Goal: Task Accomplishment & Management: Complete application form

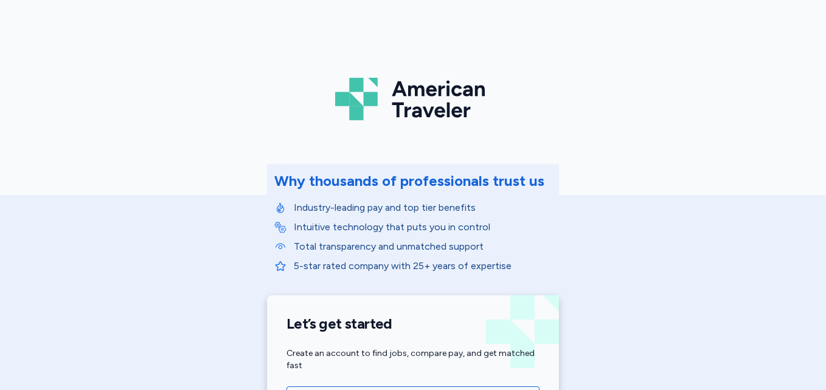
click at [816, 63] on div "American Traveler Why thousands of professionals trust us Industry-leading pay …" at bounding box center [413, 273] width 826 height 546
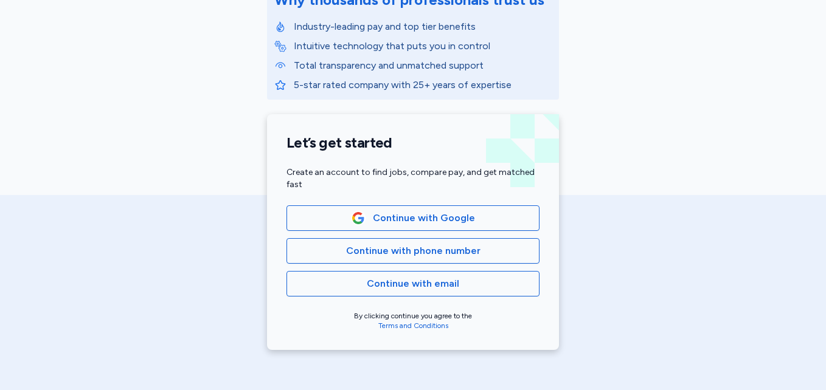
scroll to position [196, 0]
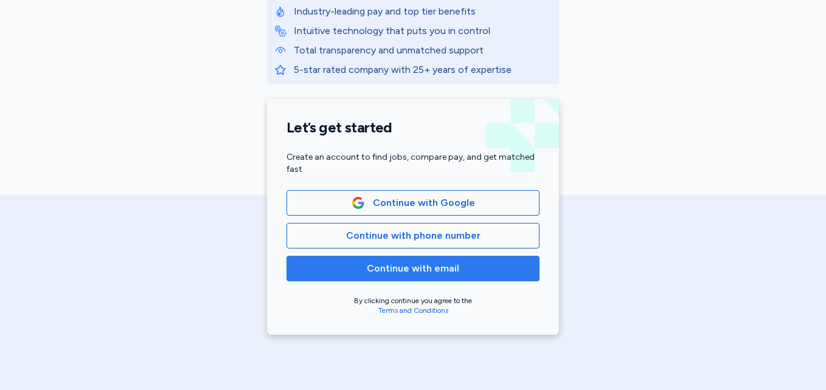
click at [447, 258] on button "Continue with email" at bounding box center [412, 269] width 253 height 26
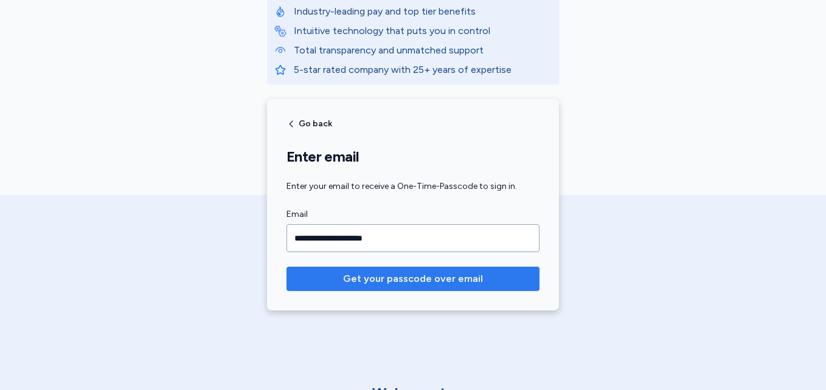
type input "**********"
click at [393, 276] on span "Get your passcode over email" at bounding box center [413, 279] width 140 height 15
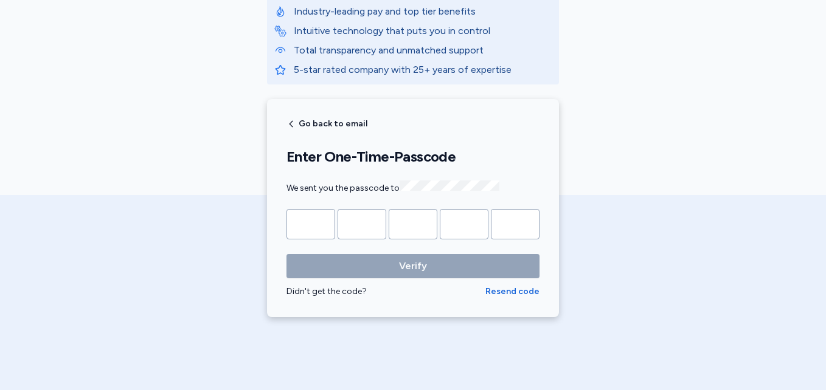
type input "*"
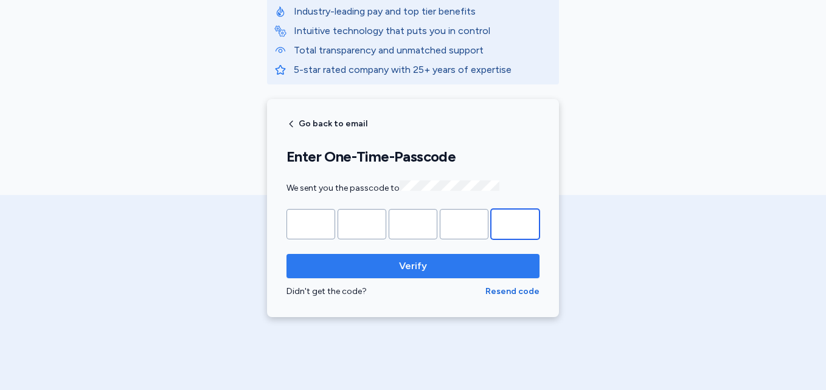
type input "*"
click at [390, 263] on span "Verify" at bounding box center [413, 266] width 234 height 15
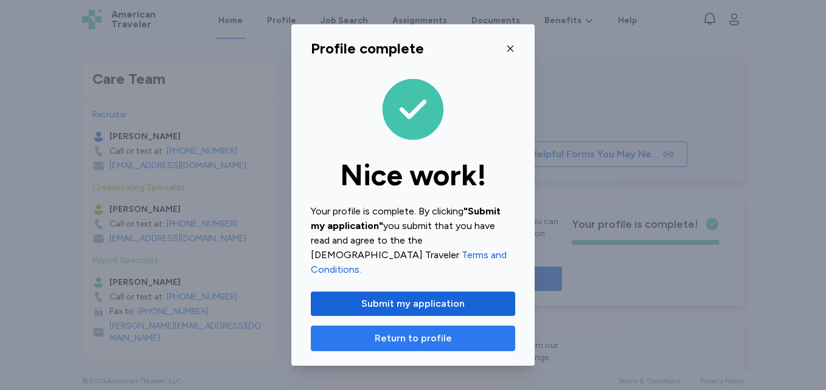
click at [407, 336] on span "Return to profile" at bounding box center [413, 338] width 77 height 15
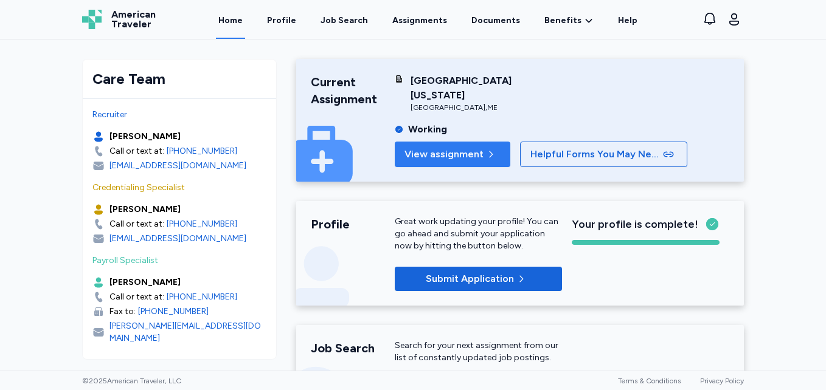
click at [472, 151] on span "View assignment" at bounding box center [443, 154] width 79 height 15
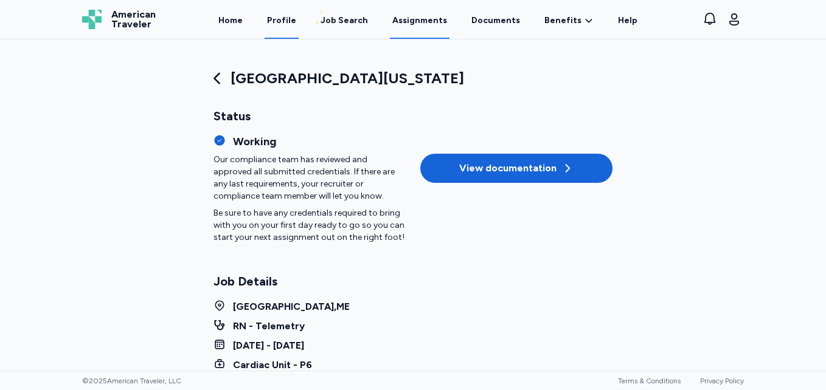
click at [292, 22] on link "Profile" at bounding box center [282, 20] width 34 height 38
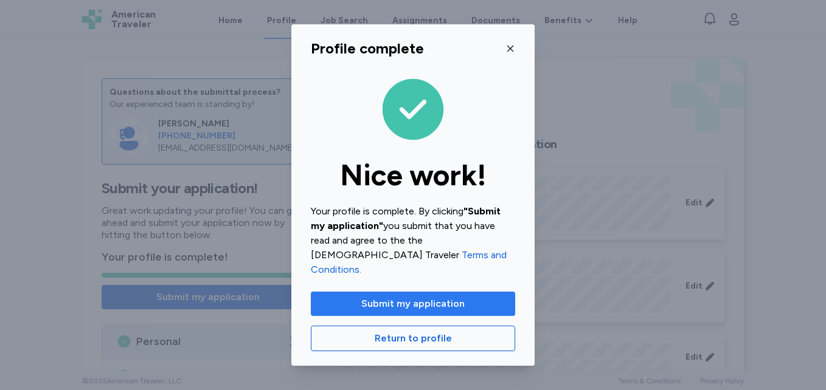
click at [450, 297] on span "Submit my application" at bounding box center [412, 304] width 103 height 15
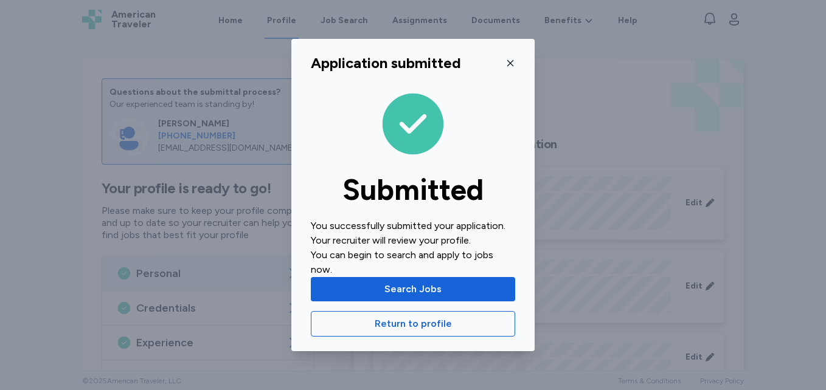
click at [505, 63] on div "Application submitted" at bounding box center [413, 63] width 204 height 19
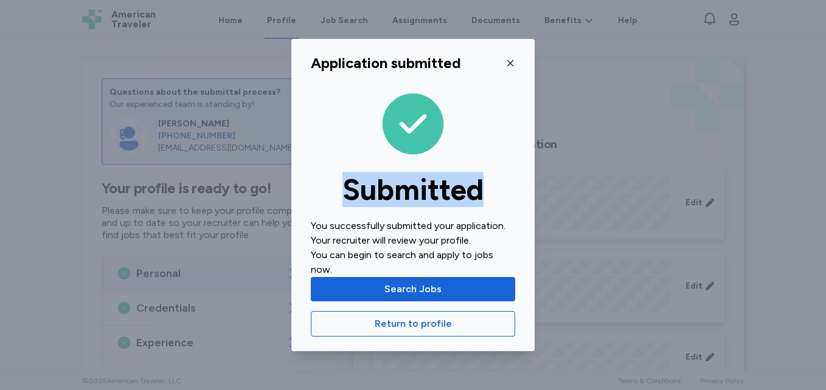
click at [505, 63] on div "Application submitted" at bounding box center [413, 63] width 204 height 19
click at [510, 63] on icon "button" at bounding box center [510, 63] width 10 height 10
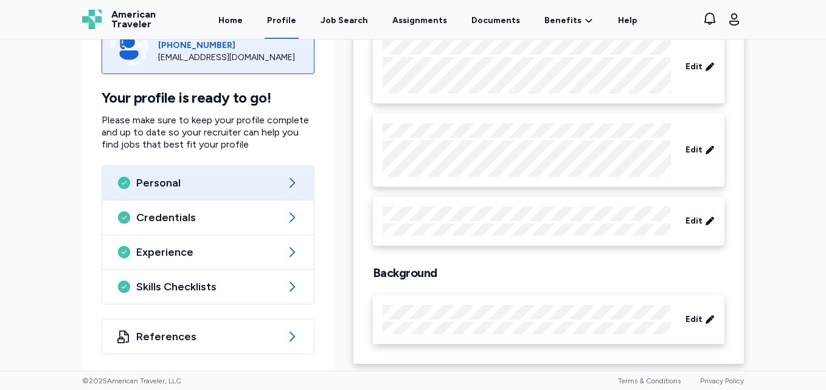
scroll to position [139, 0]
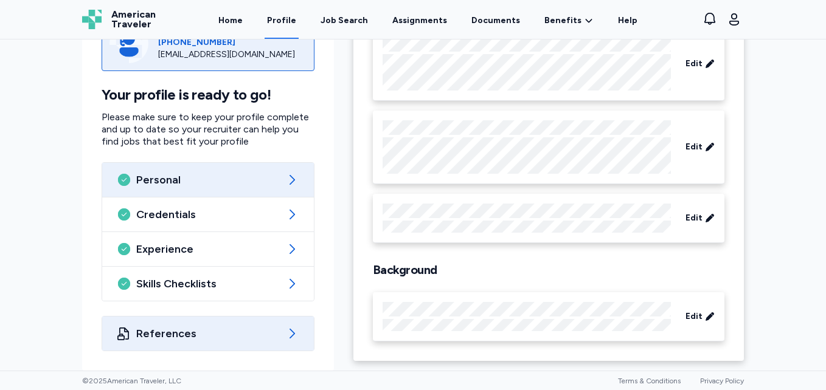
click at [182, 336] on span "References" at bounding box center [208, 334] width 144 height 15
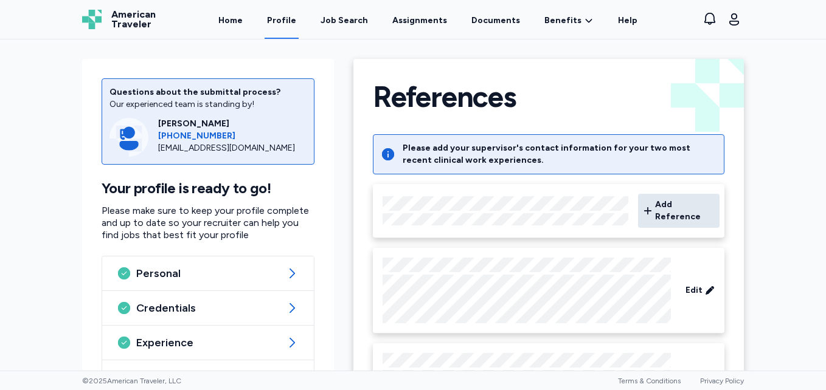
click at [658, 208] on span "Add Reference" at bounding box center [685, 211] width 60 height 24
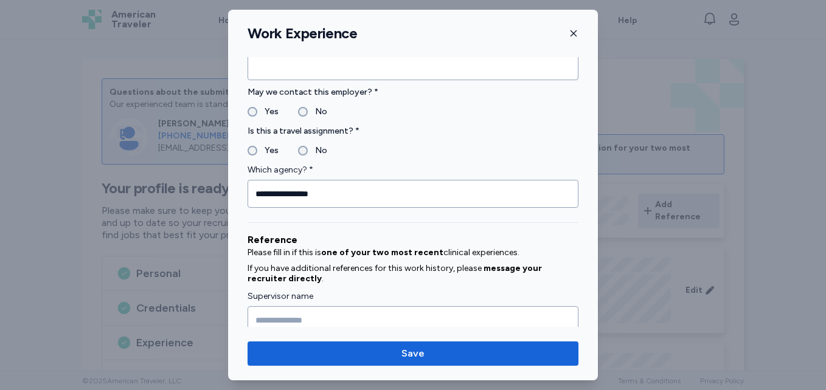
scroll to position [1358, 0]
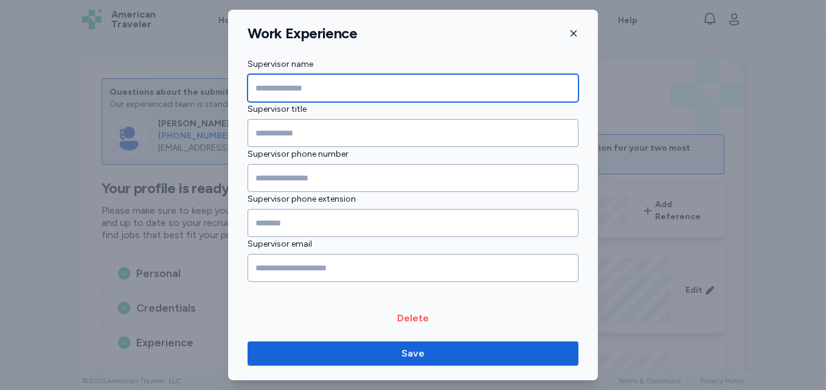
click at [288, 86] on input "Supervisor name" at bounding box center [413, 88] width 331 height 28
type input "**********"
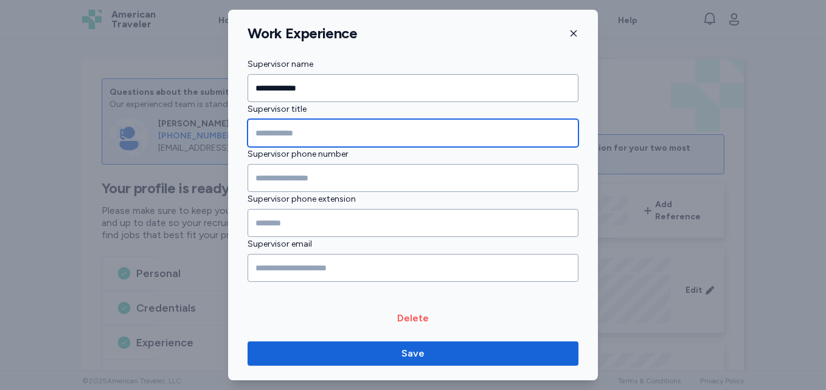
click at [273, 133] on input "Supervisor title" at bounding box center [413, 133] width 331 height 28
click at [256, 135] on input "*******" at bounding box center [413, 133] width 331 height 28
type input "**********"
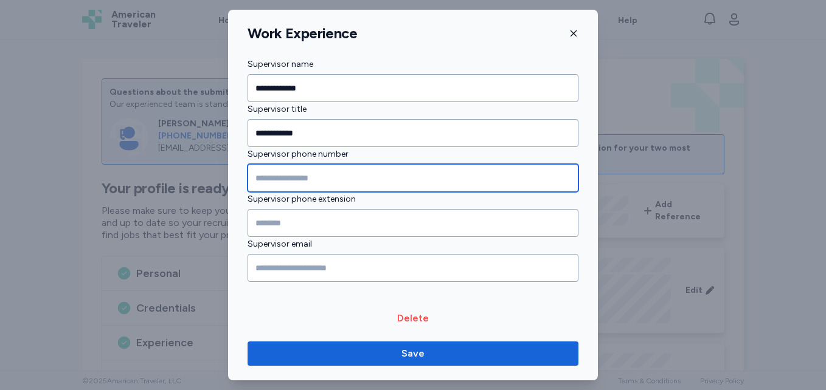
click at [268, 180] on input "Supervisor phone number" at bounding box center [413, 178] width 331 height 28
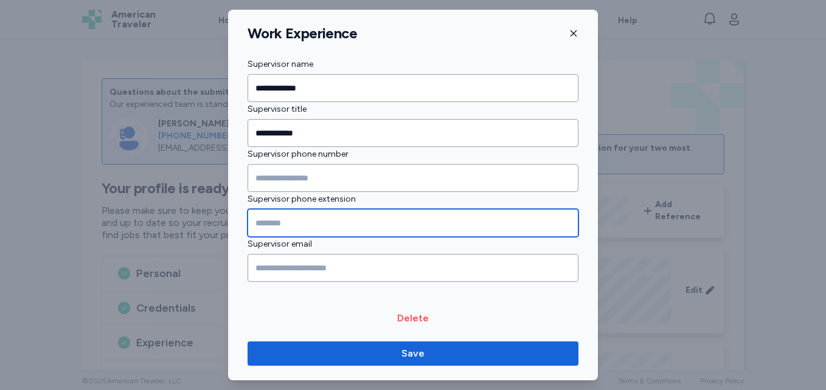
click at [258, 222] on input "Supervisor phone extension" at bounding box center [413, 223] width 331 height 28
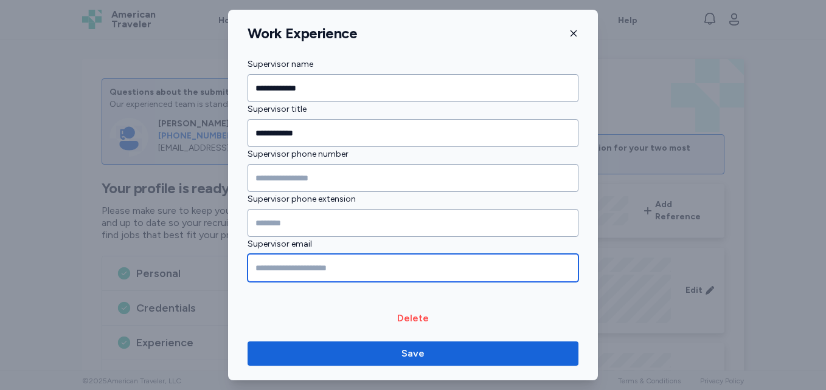
click at [261, 271] on input "Supervisor email" at bounding box center [413, 268] width 331 height 28
type input "*"
type input "**********"
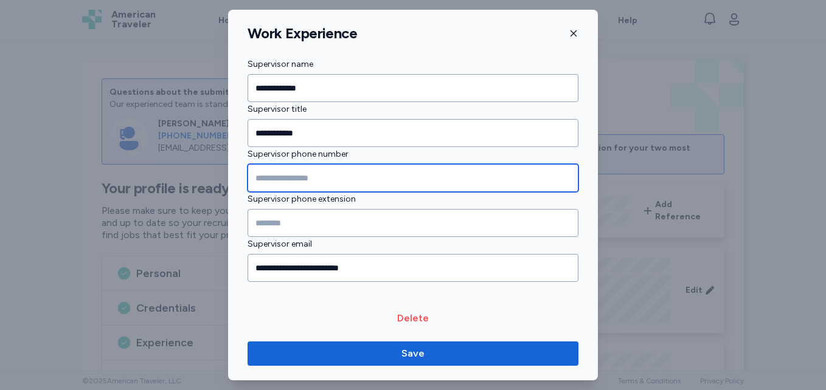
click at [274, 177] on input "Supervisor phone number" at bounding box center [413, 178] width 331 height 28
type input "**********"
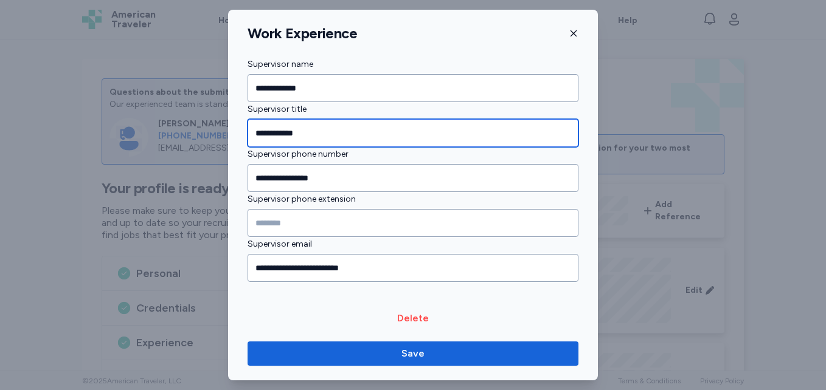
click at [328, 136] on input "**********" at bounding box center [413, 133] width 331 height 28
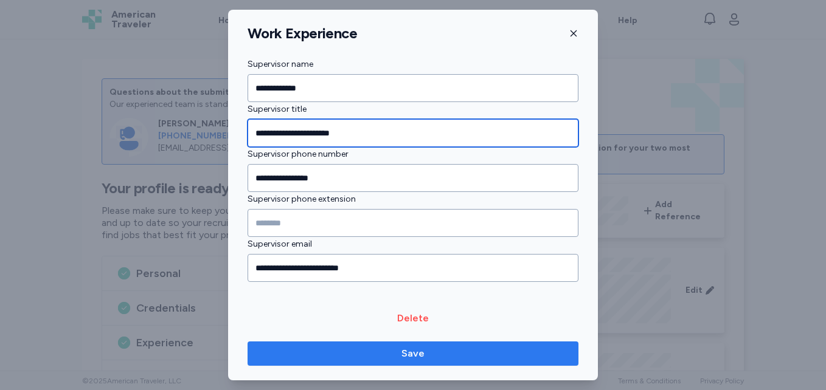
type input "**********"
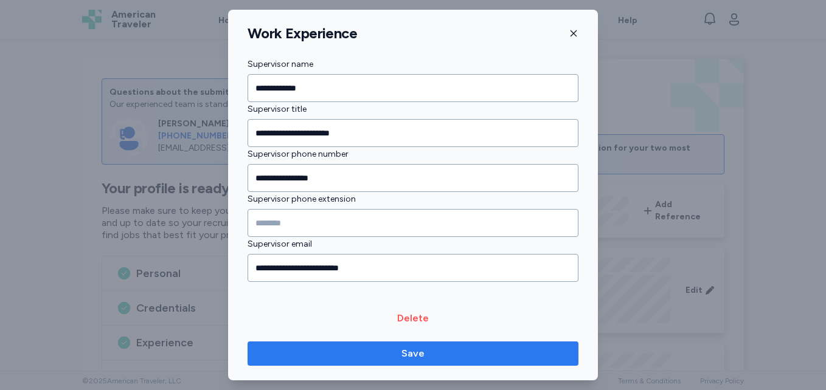
click at [432, 350] on span "Save" at bounding box center [412, 354] width 311 height 15
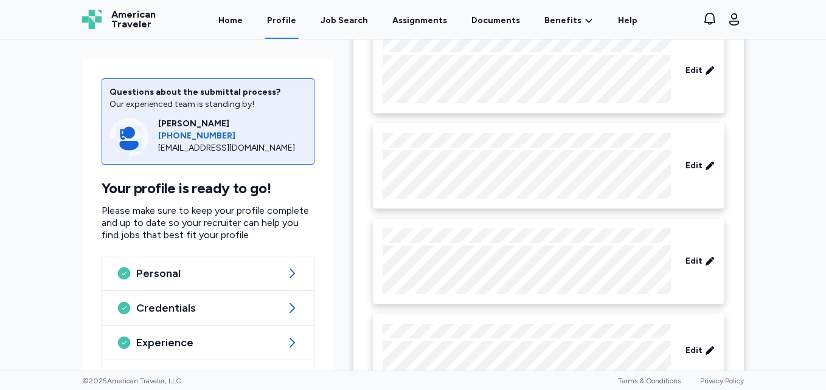
scroll to position [253, 0]
click at [681, 263] on div "Edit" at bounding box center [700, 260] width 39 height 22
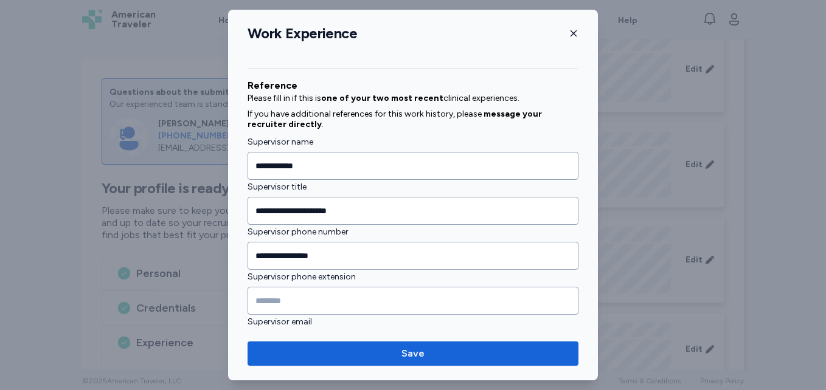
scroll to position [1370, 0]
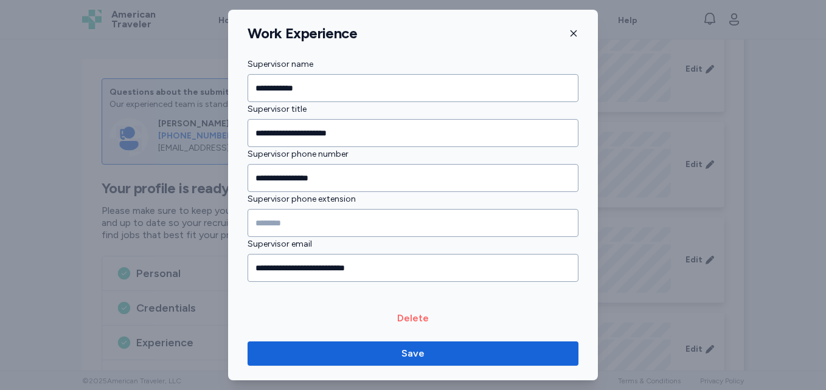
click at [418, 322] on span "Delete" at bounding box center [413, 318] width 32 height 15
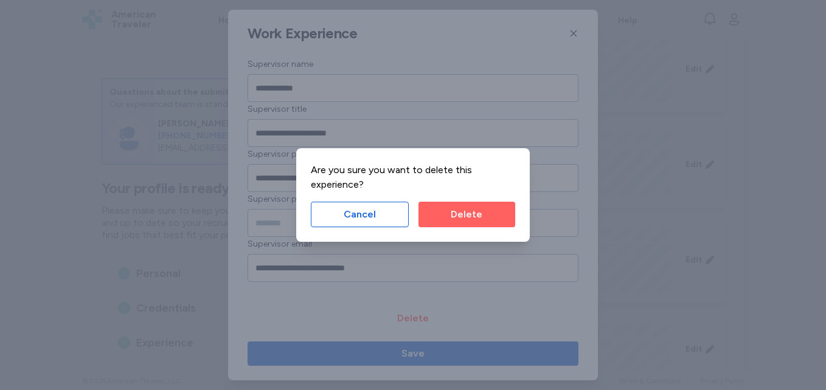
click at [451, 221] on span "Delete" at bounding box center [466, 214] width 77 height 15
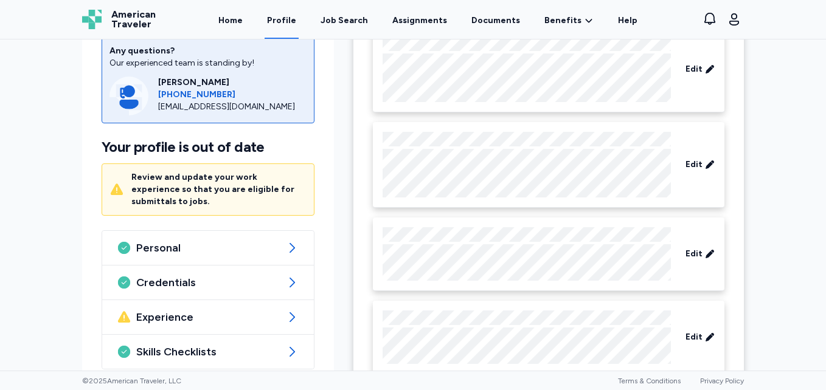
scroll to position [321, 0]
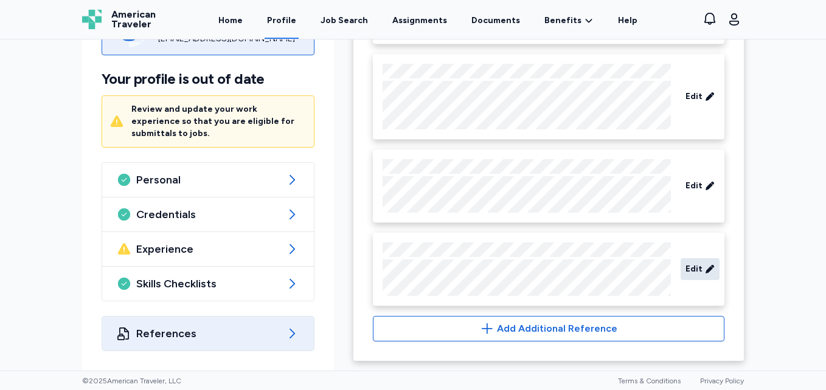
click at [690, 262] on div "Edit" at bounding box center [700, 269] width 39 height 22
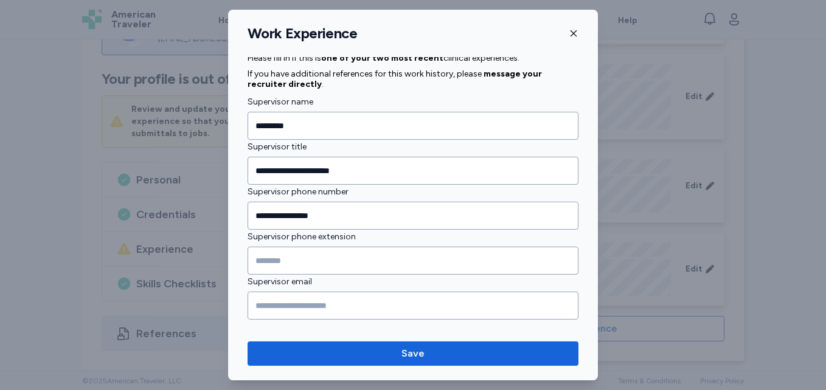
scroll to position [1320, 0]
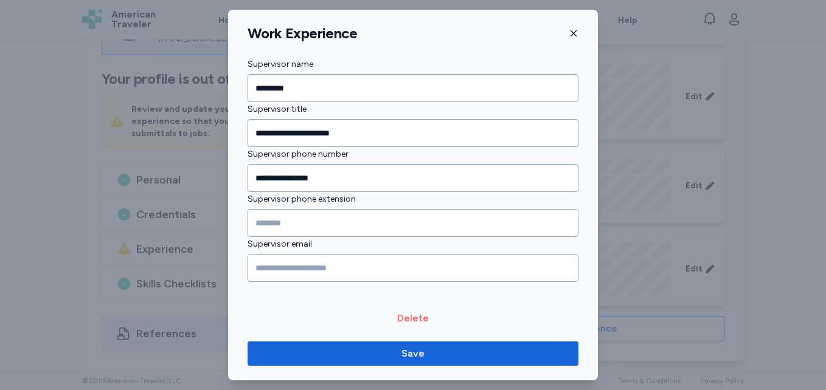
click at [403, 321] on span "Delete" at bounding box center [413, 318] width 32 height 15
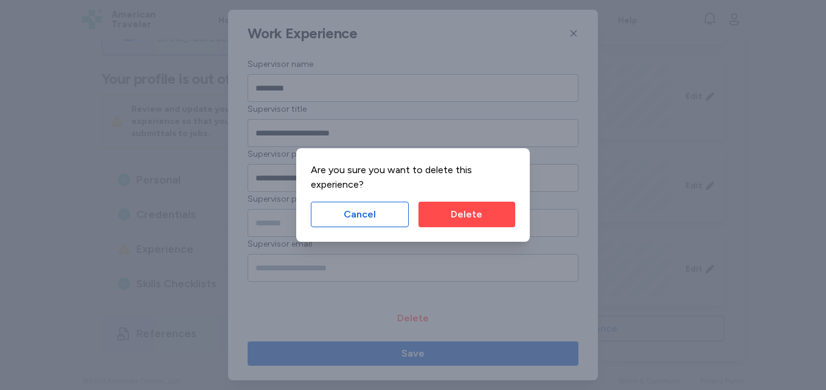
click at [468, 201] on div "Are you sure you want to delete this experience? Cancel Delete" at bounding box center [413, 195] width 234 height 94
click at [457, 212] on span "Delete" at bounding box center [467, 214] width 32 height 15
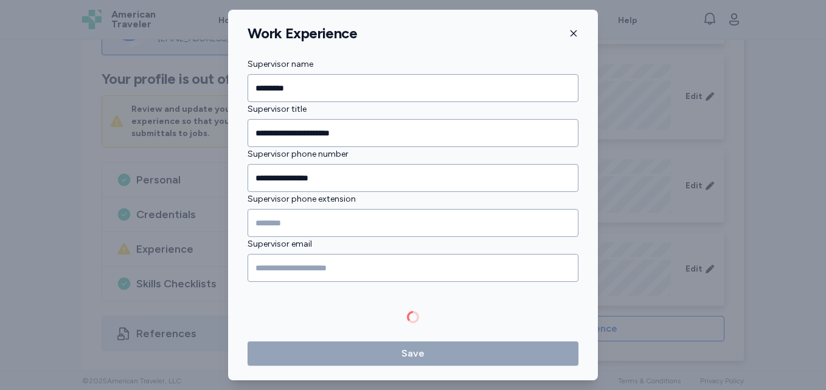
scroll to position [238, 0]
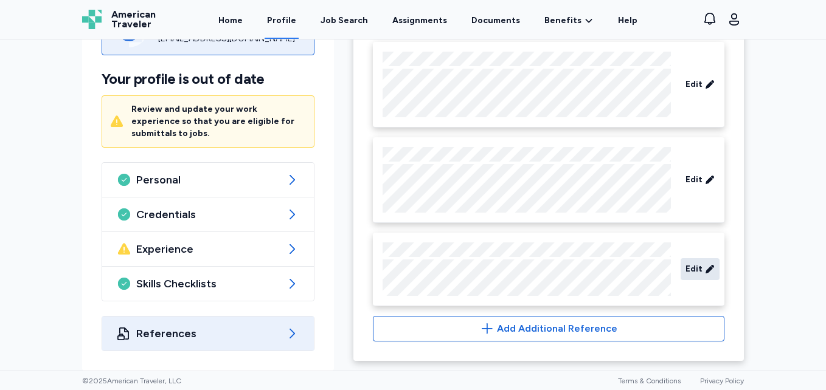
click at [681, 268] on div "Edit" at bounding box center [700, 269] width 39 height 22
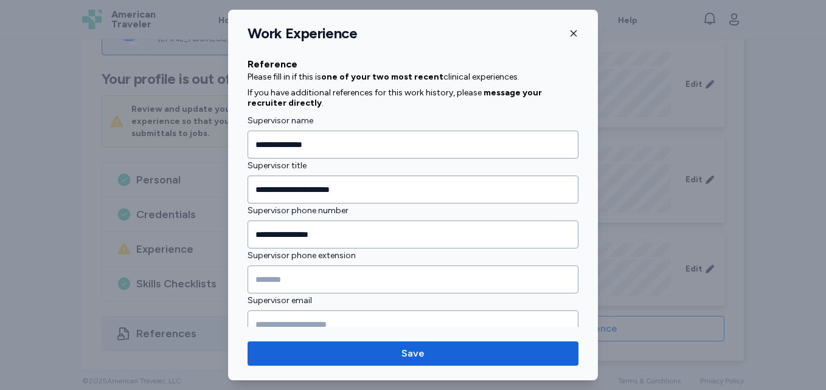
scroll to position [1370, 0]
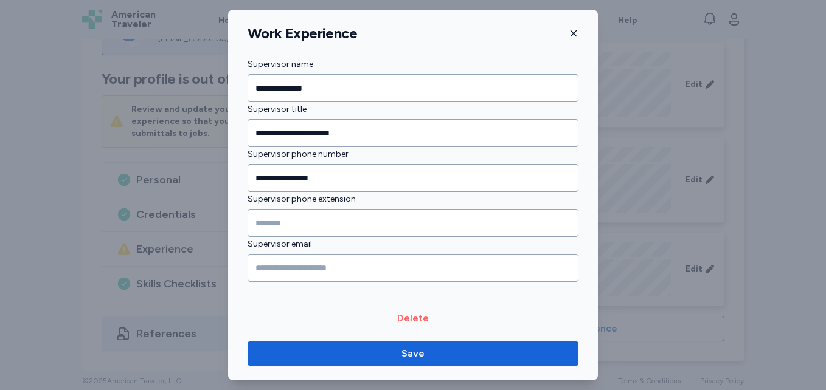
click at [423, 311] on span "Delete" at bounding box center [413, 318] width 331 height 15
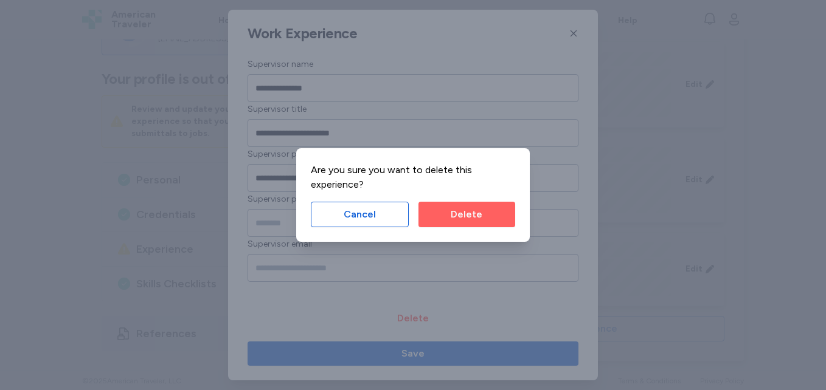
click at [460, 225] on button "Delete" at bounding box center [466, 215] width 97 height 26
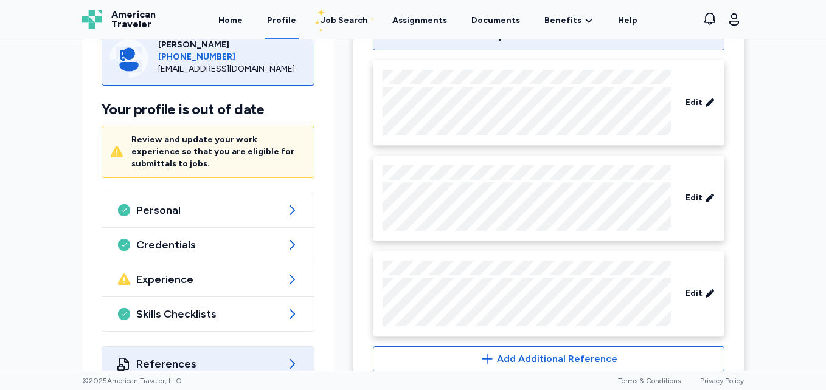
scroll to position [154, 0]
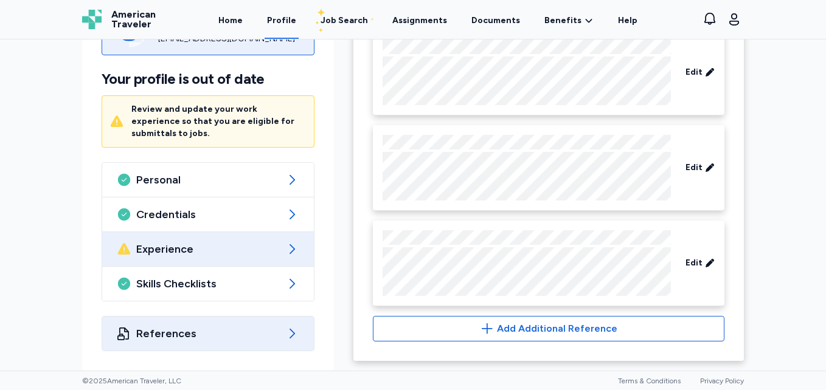
click at [162, 257] on div "Experience" at bounding box center [208, 249] width 212 height 34
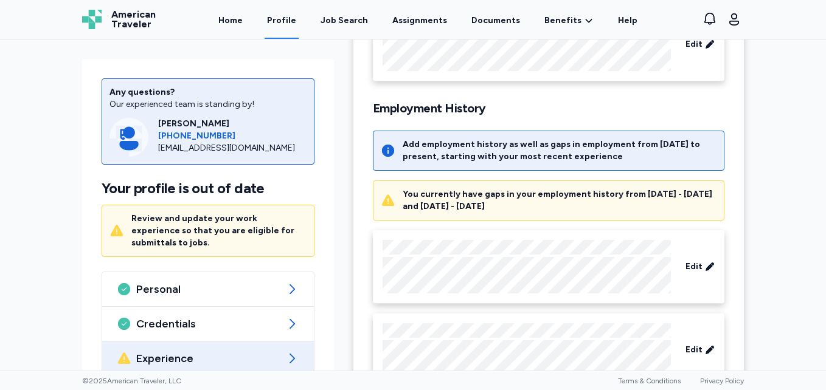
scroll to position [163, 0]
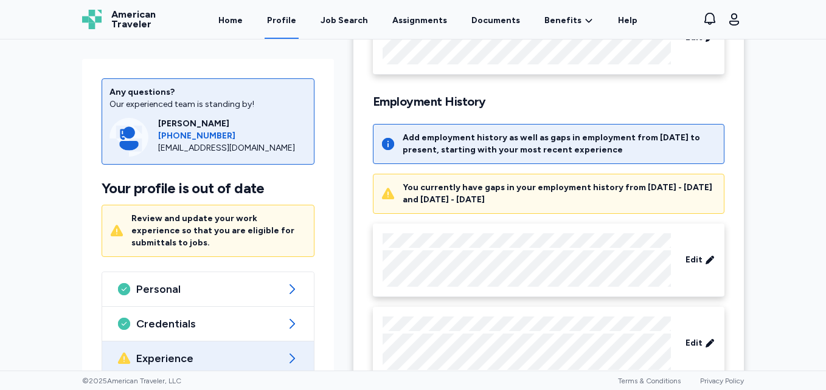
click at [650, 192] on div "You currently have gaps in your employment history from [DATE] - [DATE] and [DA…" at bounding box center [560, 194] width 314 height 24
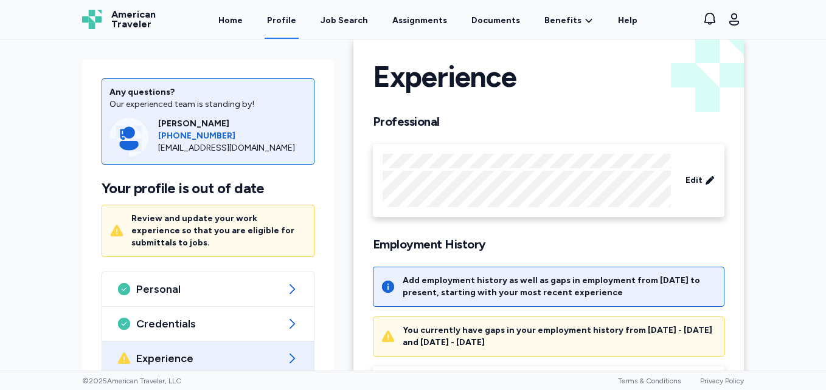
scroll to position [0, 0]
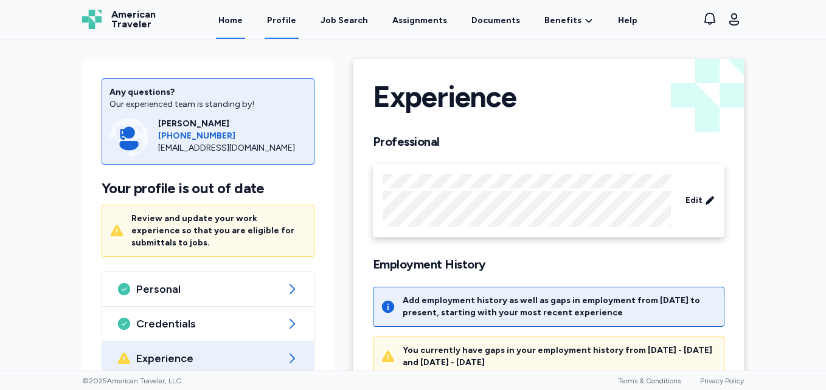
click at [231, 24] on link "Home" at bounding box center [230, 20] width 29 height 38
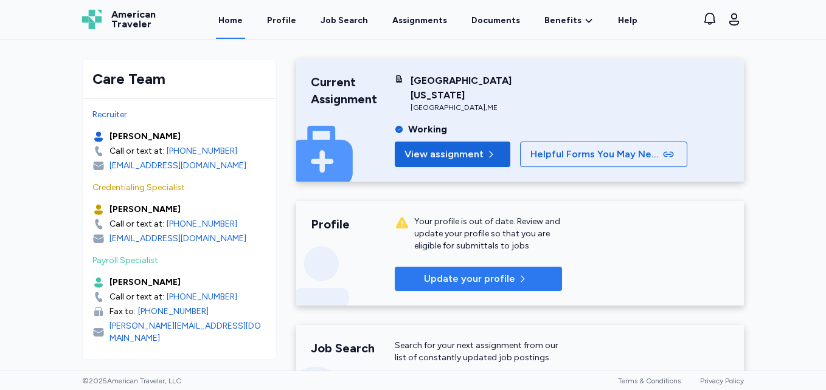
click at [482, 278] on span "Update your profile" at bounding box center [469, 279] width 91 height 15
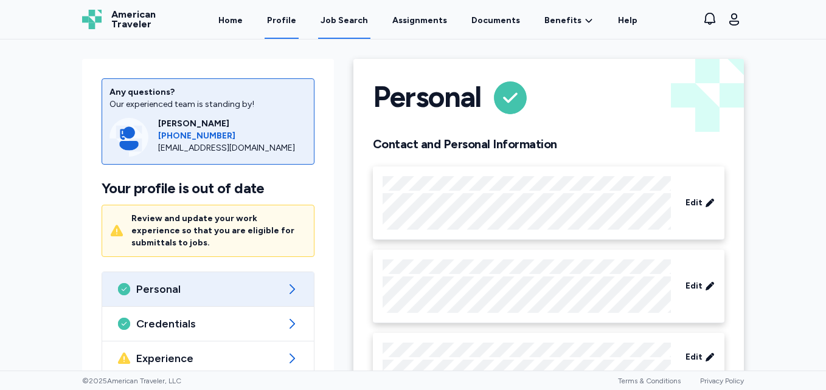
click at [351, 23] on div "Job Search" at bounding box center [344, 21] width 47 height 12
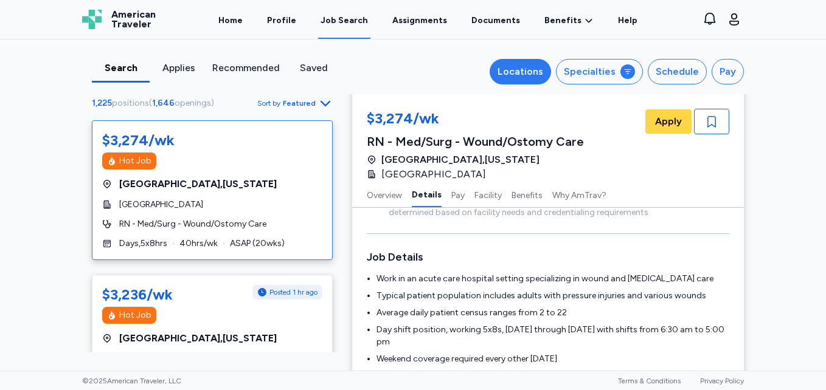
click at [513, 74] on div "Locations" at bounding box center [521, 71] width 46 height 15
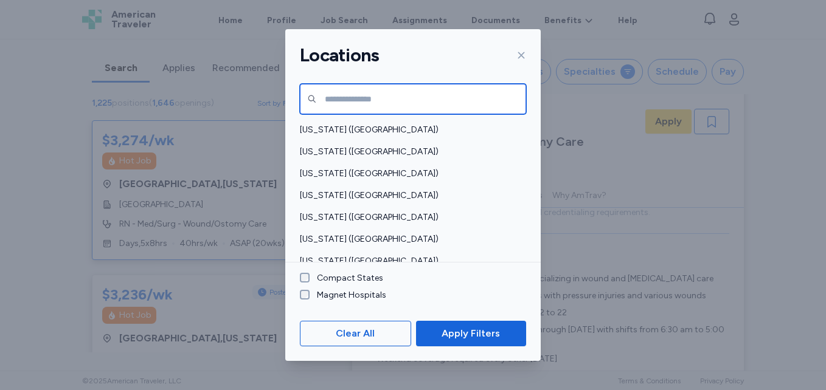
click at [405, 98] on input "text" at bounding box center [413, 99] width 226 height 30
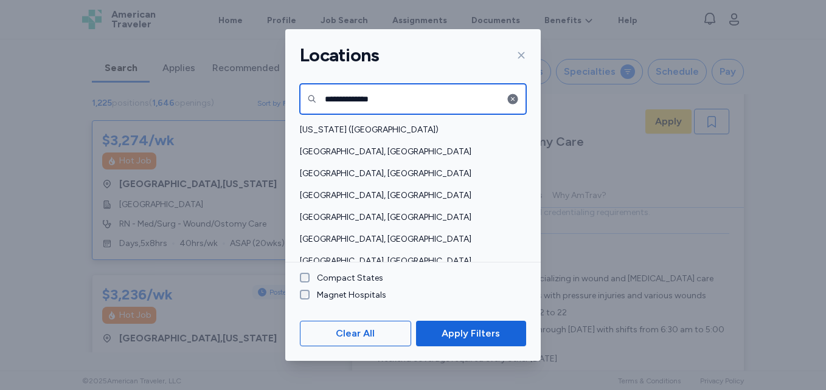
type input "**********"
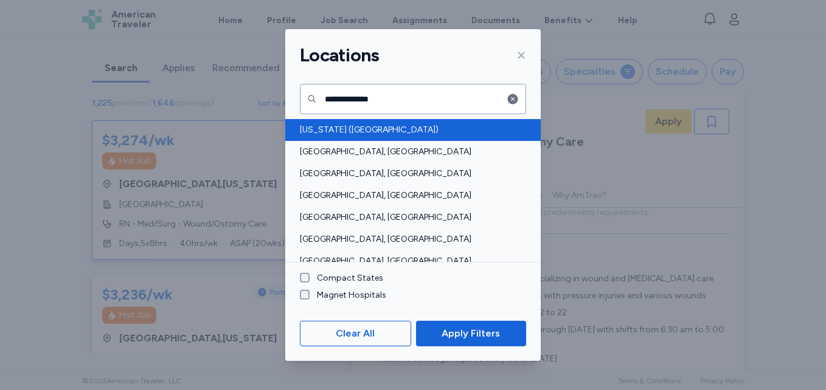
click at [368, 136] on div "[US_STATE] ([GEOGRAPHIC_DATA])" at bounding box center [412, 130] width 255 height 22
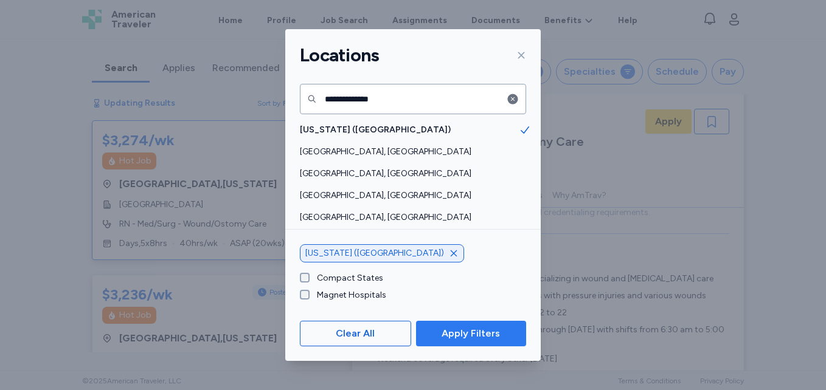
click at [479, 325] on button "Apply Filters" at bounding box center [471, 334] width 110 height 26
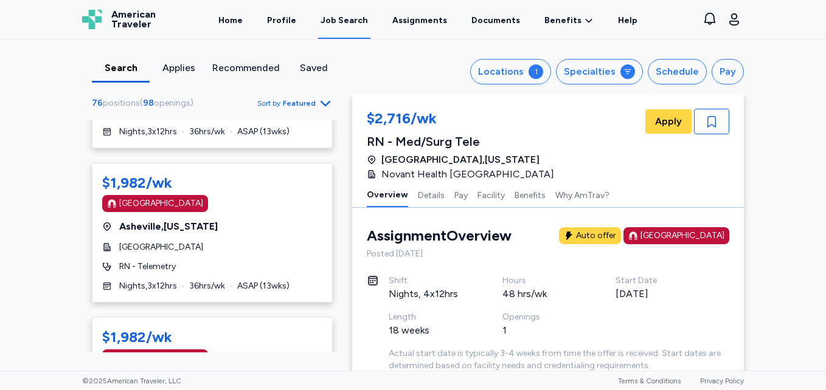
scroll to position [3826, 0]
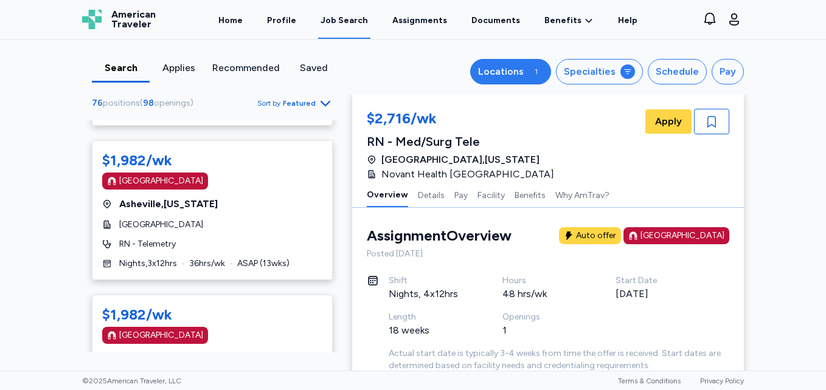
click at [512, 78] on div "Locations" at bounding box center [501, 71] width 46 height 15
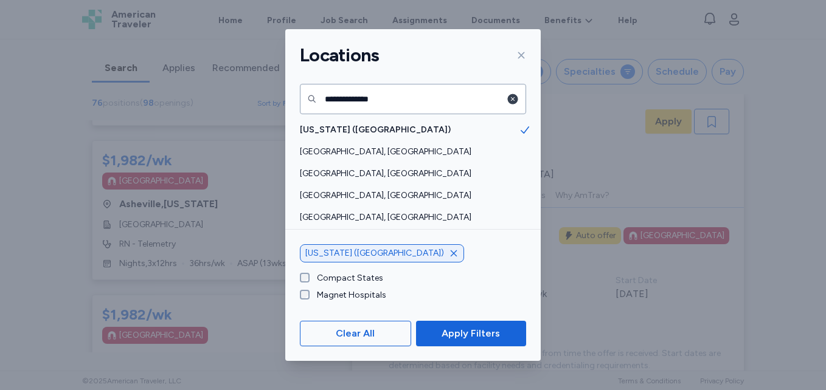
click at [513, 100] on icon "button" at bounding box center [513, 99] width 10 height 10
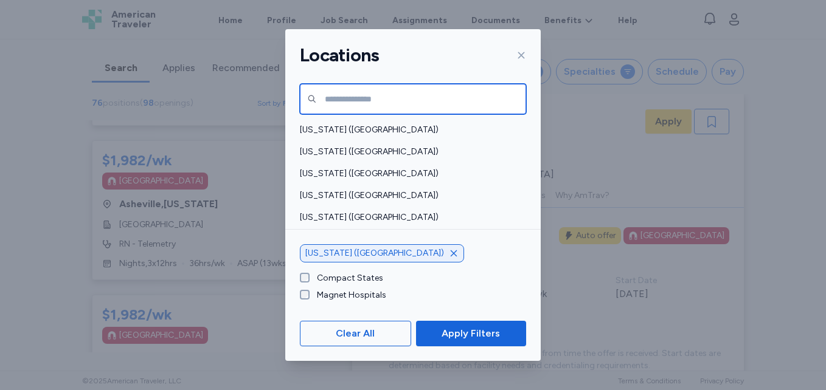
click at [458, 99] on input "text" at bounding box center [413, 99] width 226 height 30
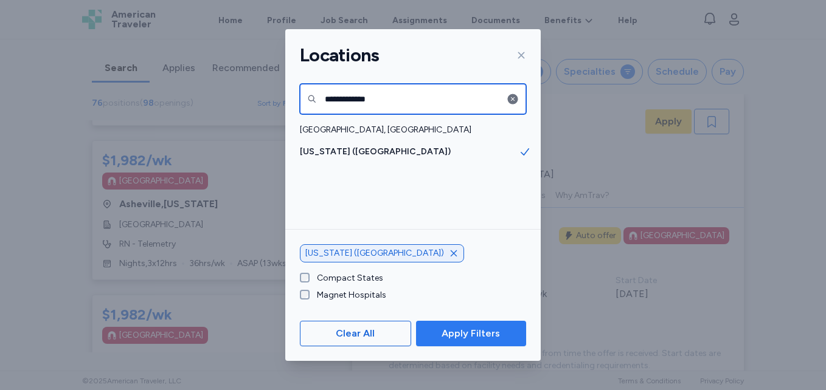
type input "**********"
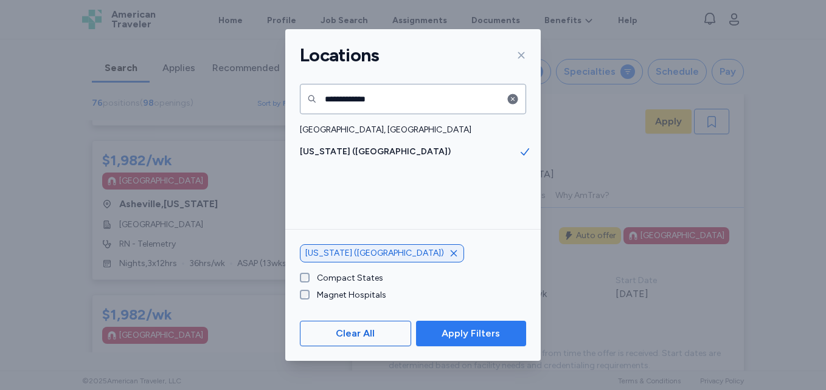
click at [444, 331] on span "Apply Filters" at bounding box center [471, 334] width 58 height 15
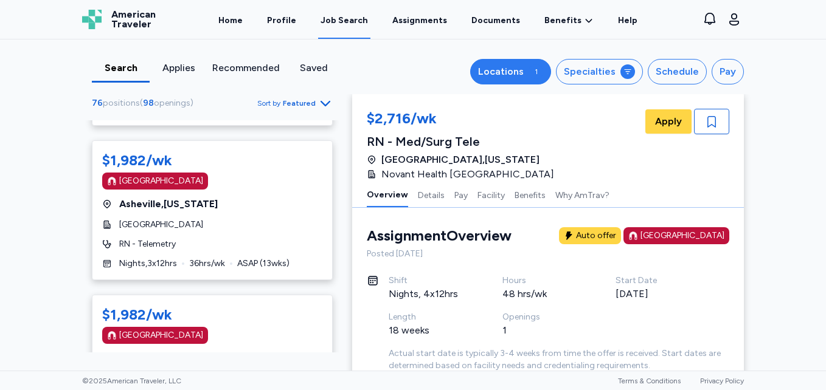
click at [514, 74] on div "Locations" at bounding box center [501, 71] width 46 height 15
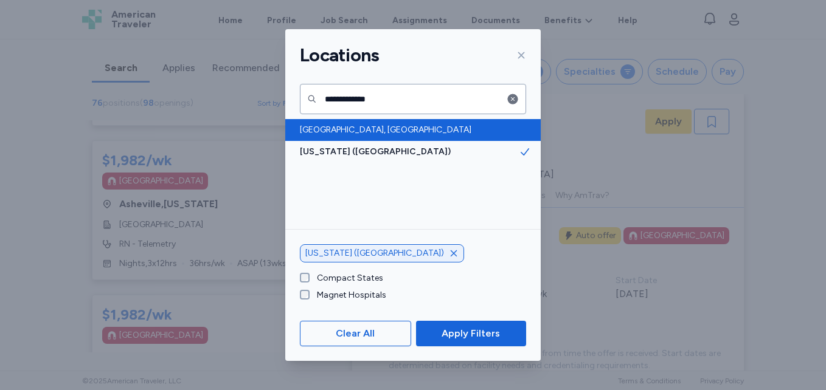
click at [361, 134] on span "[GEOGRAPHIC_DATA], [GEOGRAPHIC_DATA]" at bounding box center [409, 130] width 219 height 12
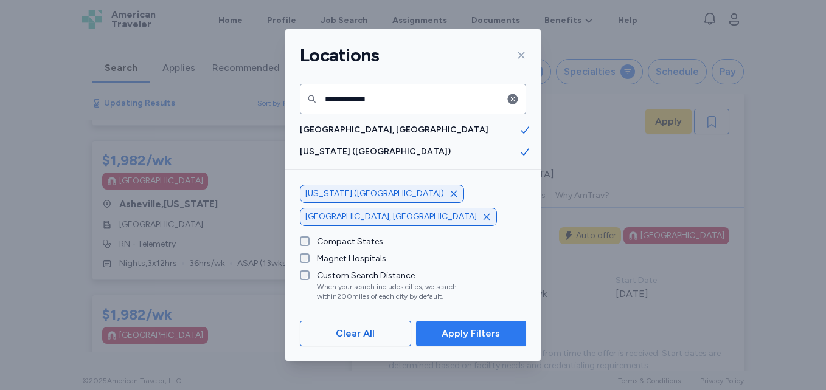
click at [489, 333] on span "Apply Filters" at bounding box center [471, 334] width 58 height 15
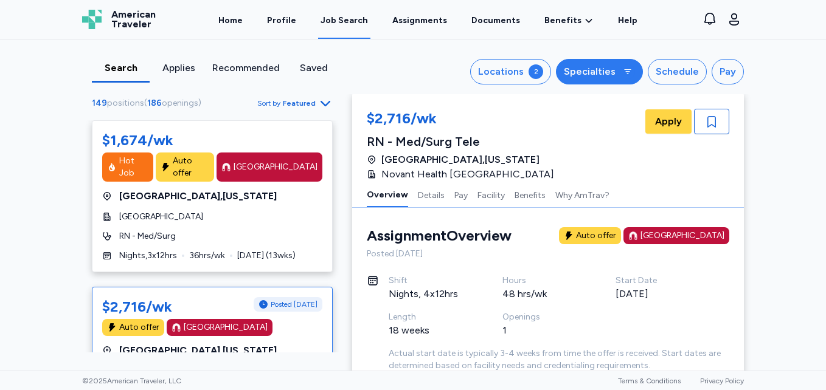
click at [599, 63] on button "Specialties" at bounding box center [599, 72] width 87 height 26
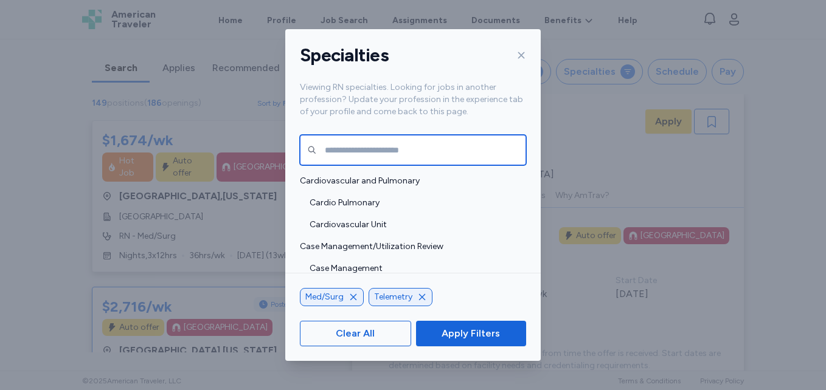
click at [431, 143] on input "text" at bounding box center [413, 150] width 226 height 30
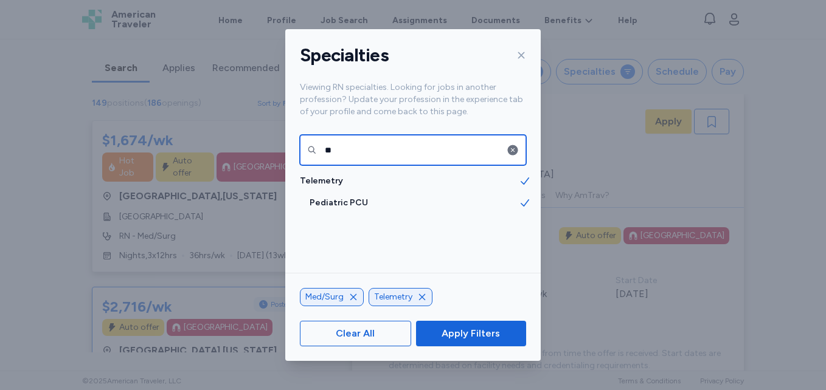
click at [395, 145] on input "**" at bounding box center [413, 150] width 226 height 30
type input "*"
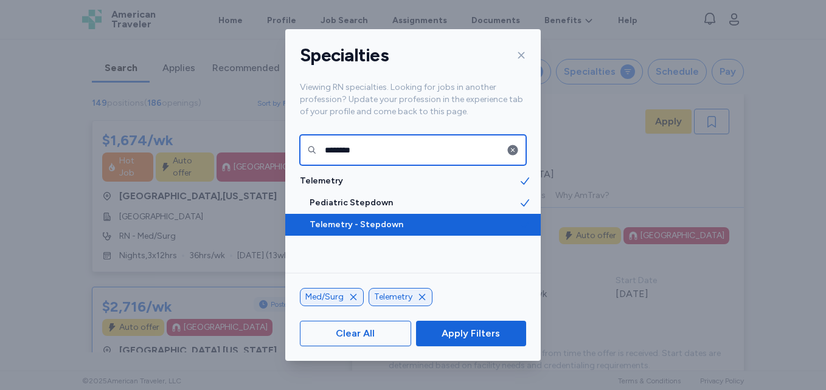
type input "********"
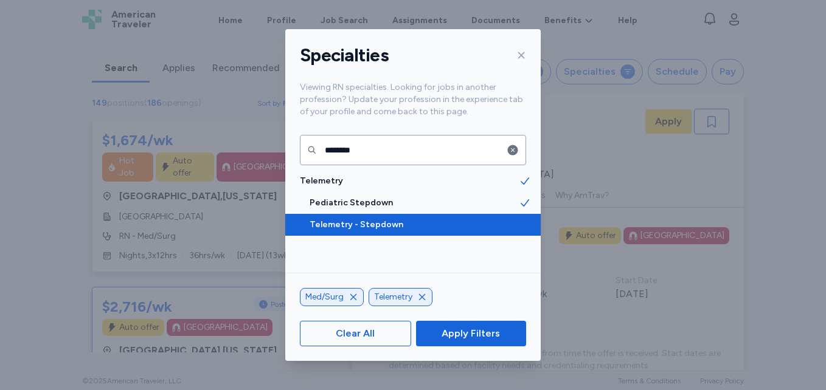
click at [381, 223] on span "Telemetry - Stepdown" at bounding box center [414, 225] width 209 height 12
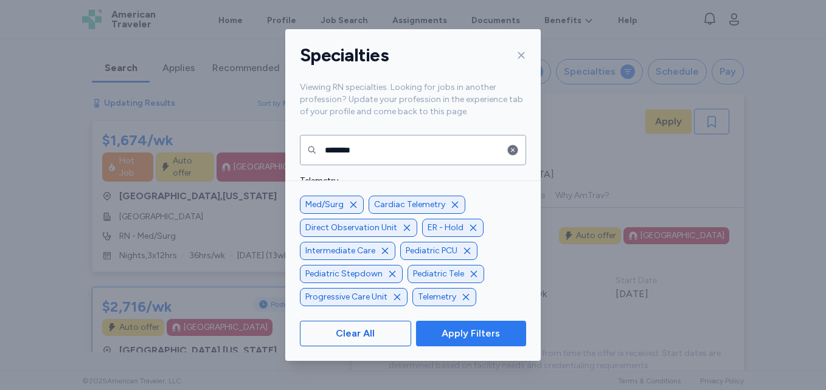
click at [460, 338] on span "Apply Filters" at bounding box center [471, 334] width 58 height 15
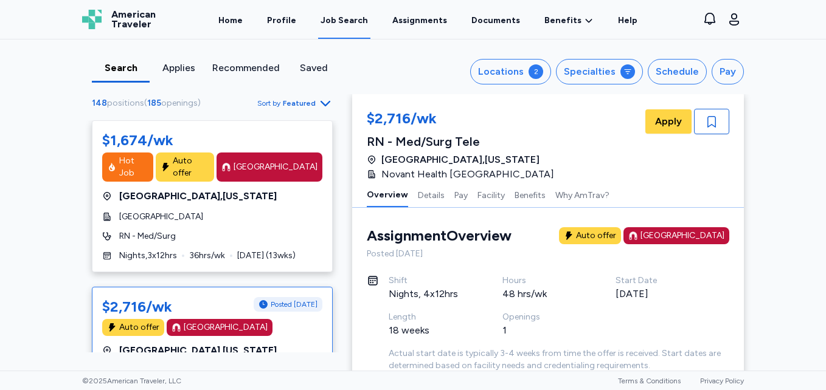
click at [303, 105] on span "Featured" at bounding box center [299, 104] width 33 height 10
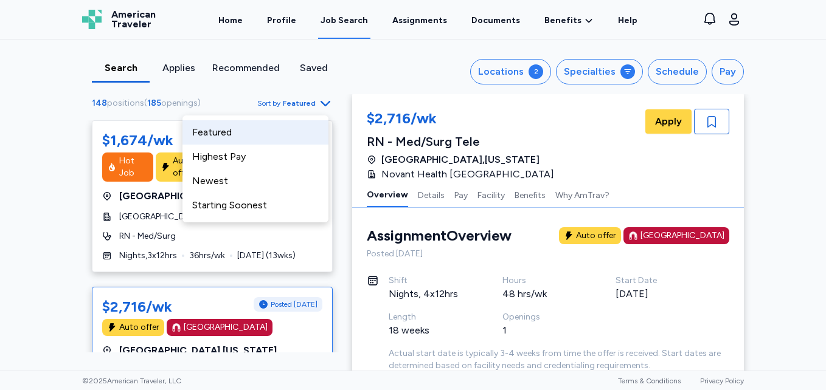
click at [303, 105] on span "Featured" at bounding box center [299, 104] width 33 height 10
